Goal: Find specific page/section: Find specific page/section

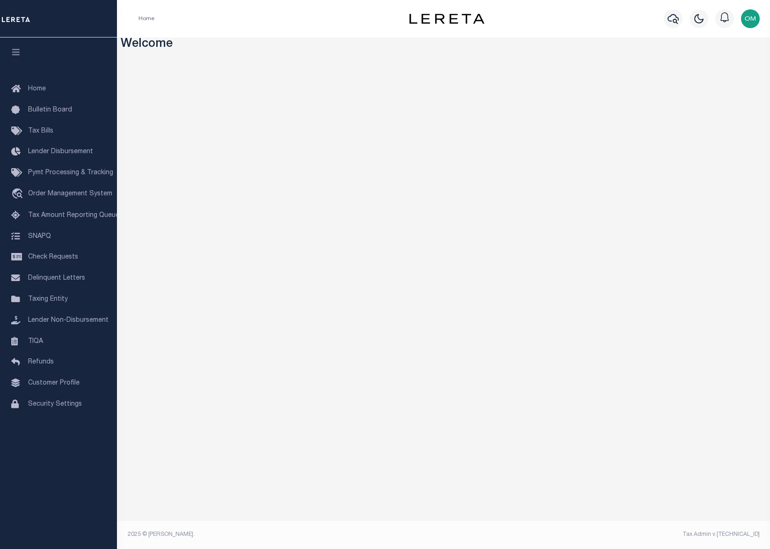
click at [307, 14] on div "Home" at bounding box center [262, 19] width 263 height 20
click at [58, 294] on link "Taxing Entity" at bounding box center [58, 299] width 117 height 21
click at [58, 300] on span "Taxing Entity" at bounding box center [48, 299] width 40 height 7
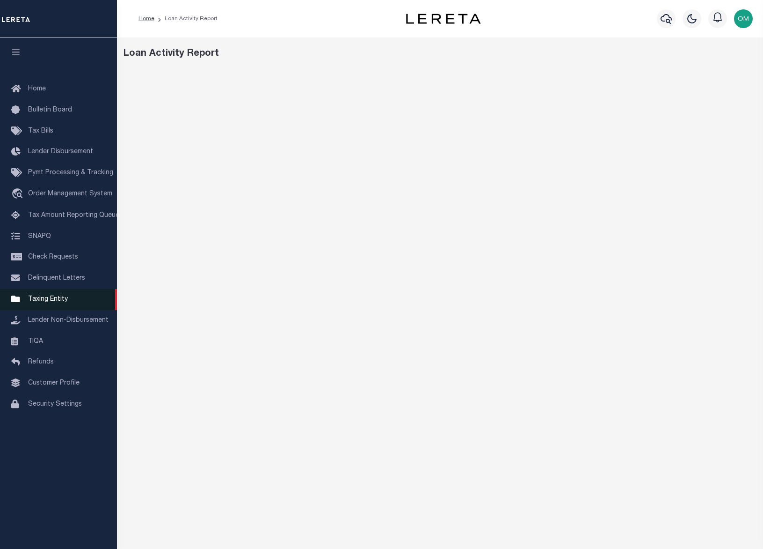
click at [55, 296] on link "Taxing Entity" at bounding box center [58, 299] width 117 height 21
